Goal: Task Accomplishment & Management: Use online tool/utility

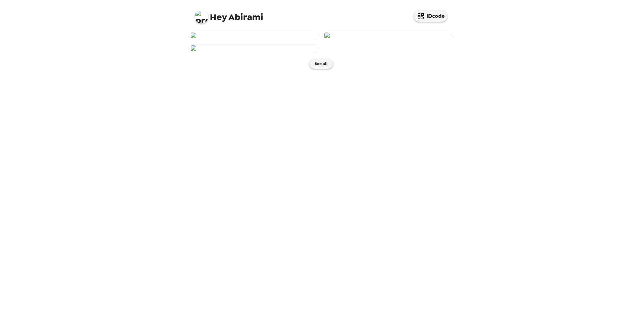
click at [292, 39] on img at bounding box center [254, 35] width 128 height 7
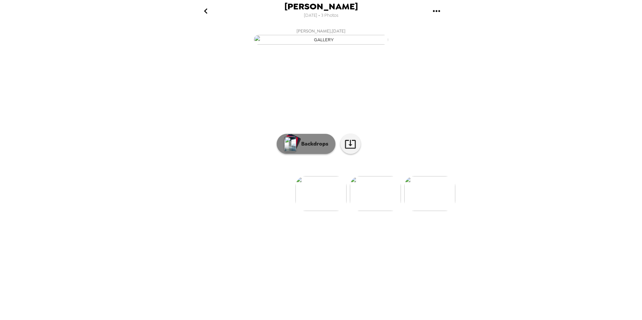
click at [314, 148] on p "Backdrops" at bounding box center [313, 144] width 31 height 8
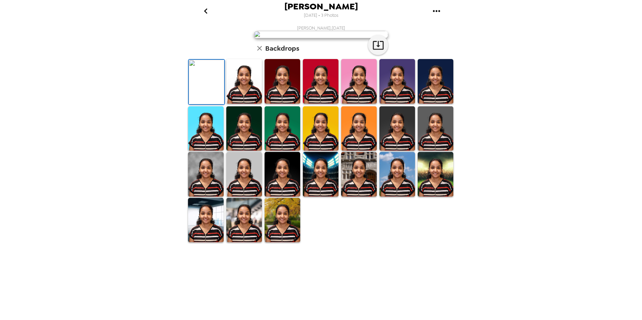
scroll to position [83, 0]
click at [287, 243] on img at bounding box center [283, 220] width 36 height 45
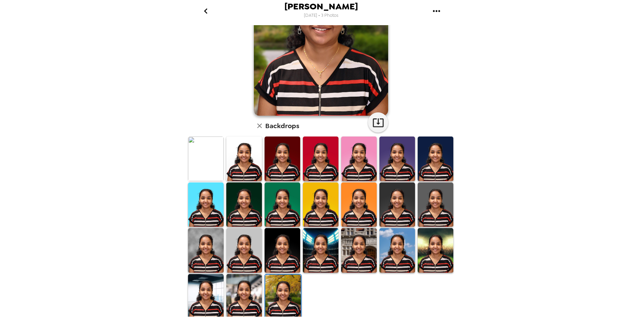
click at [215, 248] on img at bounding box center [206, 250] width 36 height 45
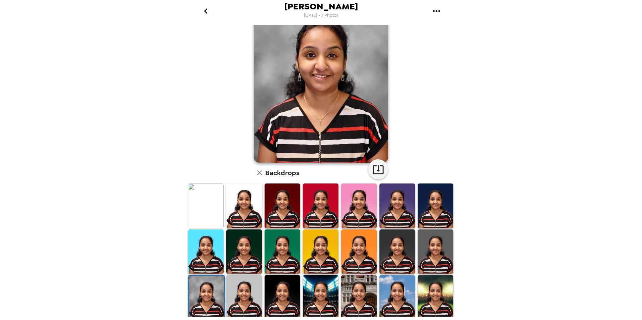
scroll to position [0, 0]
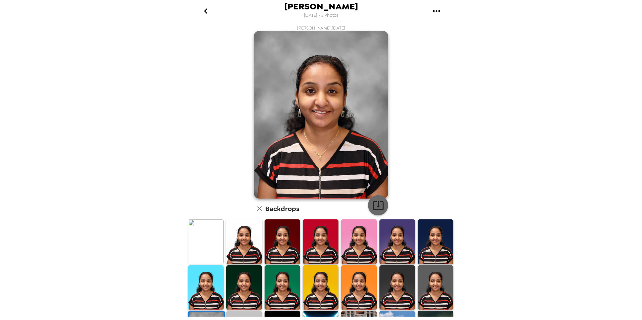
click at [374, 208] on icon "button" at bounding box center [378, 206] width 12 height 12
click at [209, 243] on img at bounding box center [206, 242] width 36 height 45
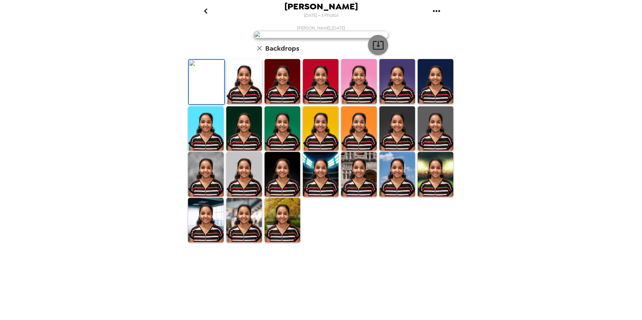
click at [379, 51] on icon "button" at bounding box center [378, 45] width 12 height 12
click at [322, 151] on img at bounding box center [321, 128] width 36 height 45
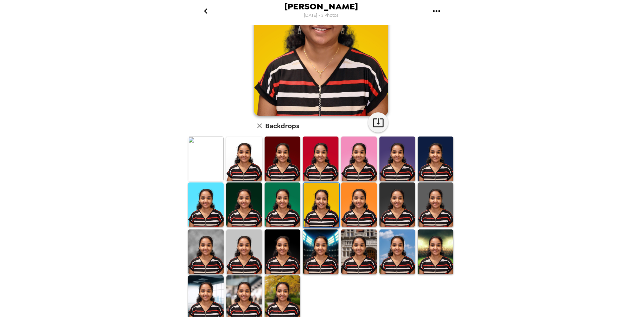
scroll to position [0, 0]
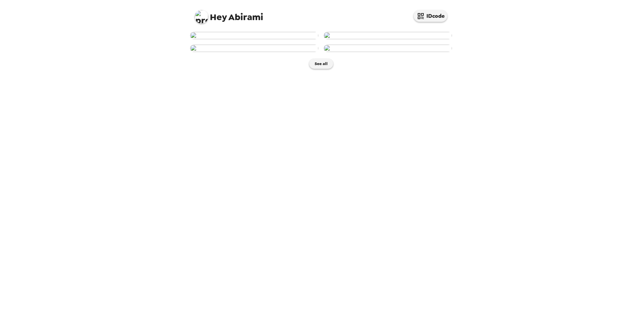
click at [269, 39] on img at bounding box center [254, 35] width 128 height 7
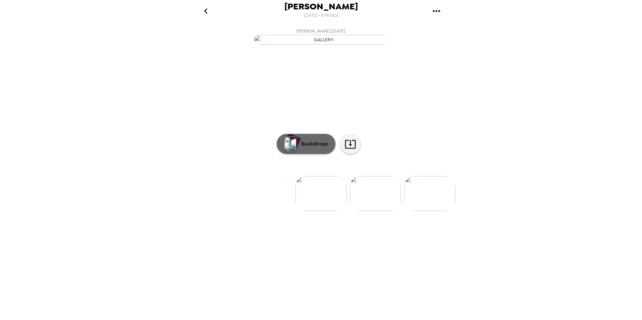
click at [319, 148] on p "Backdrops" at bounding box center [313, 144] width 31 height 8
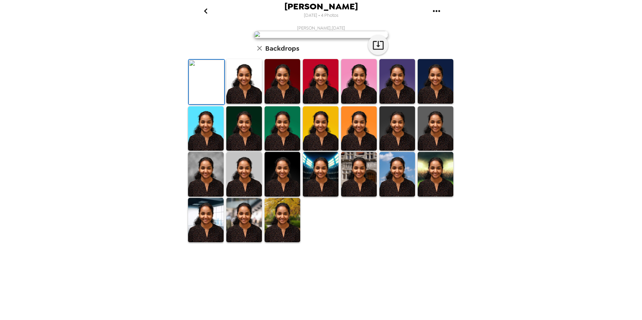
scroll to position [83, 0]
click at [286, 243] on img at bounding box center [283, 220] width 36 height 45
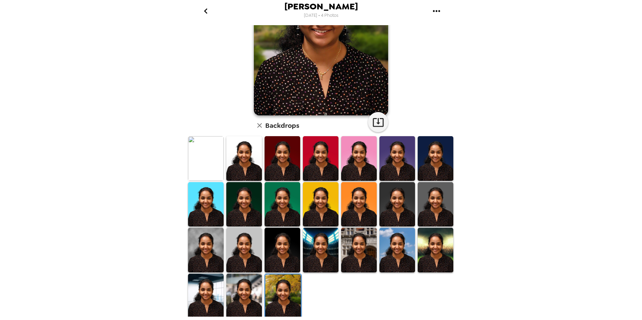
scroll to position [0, 0]
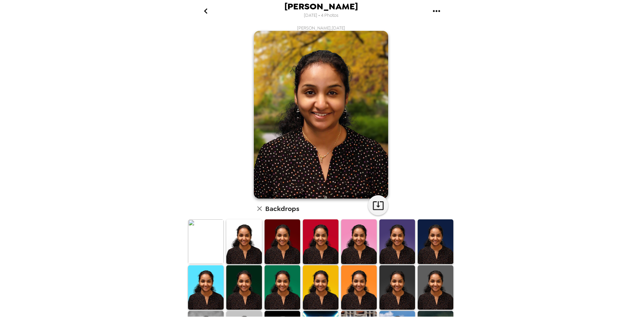
click at [246, 252] on img at bounding box center [244, 242] width 36 height 45
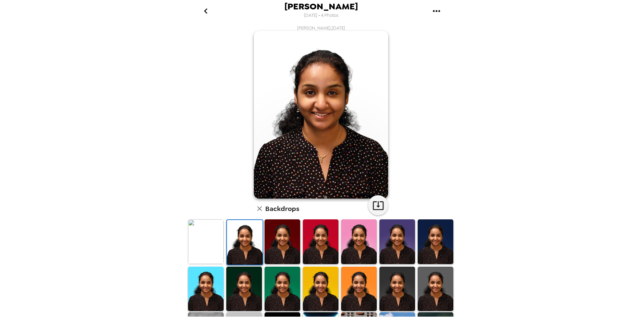
click at [207, 12] on icon "go back" at bounding box center [205, 11] width 11 height 11
